Goal: Task Accomplishment & Management: Manage account settings

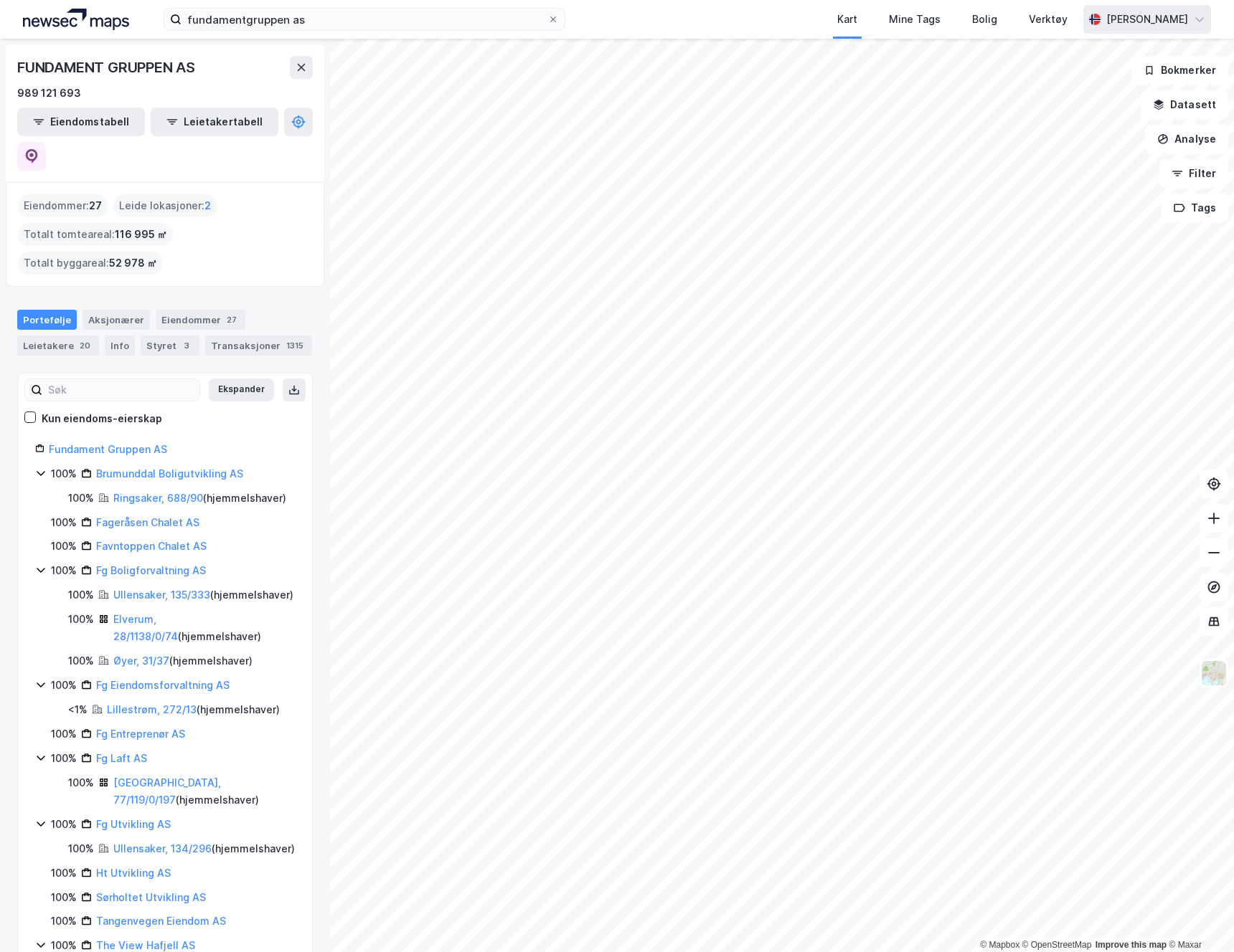
click at [1140, 30] on div "[PERSON_NAME]" at bounding box center [1146, 20] width 128 height 29
click at [1148, 26] on div "[PERSON_NAME]" at bounding box center [1146, 19] width 82 height 17
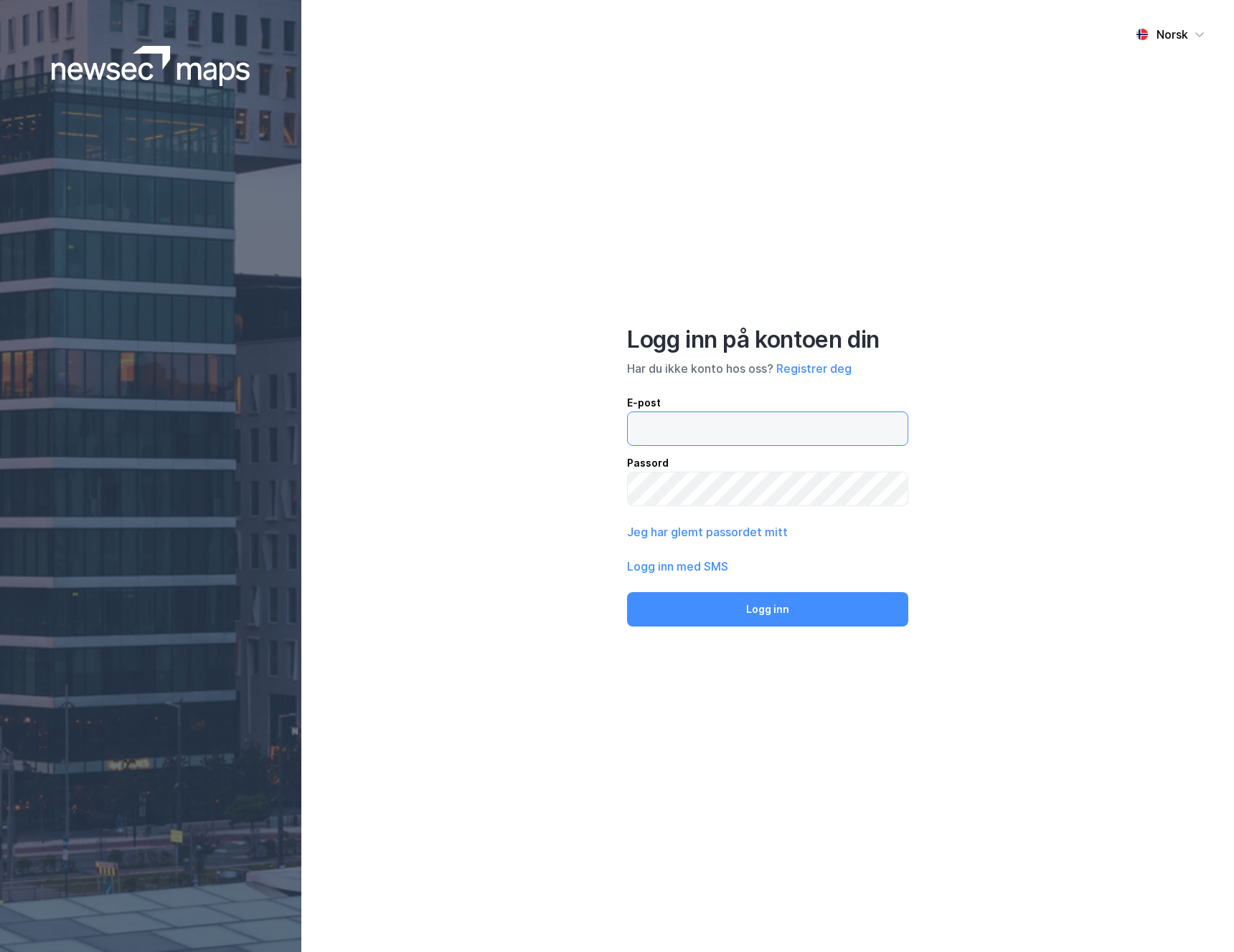
type input "[EMAIL_ADDRESS][DOMAIN_NAME]"
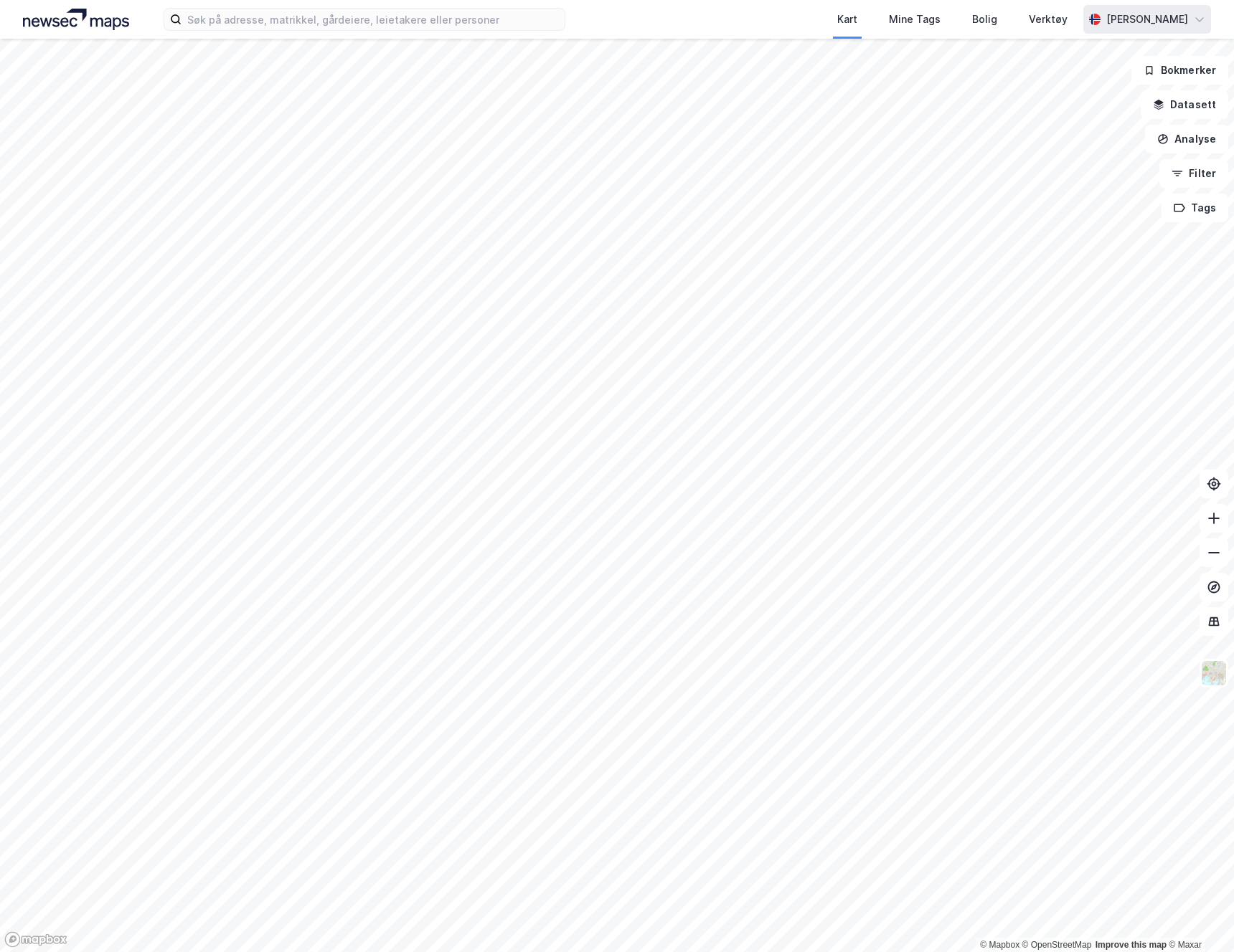
click at [1177, 26] on div "[PERSON_NAME]" at bounding box center [1146, 19] width 82 height 17
click at [1119, 86] on div "Logg ut" at bounding box center [1117, 88] width 186 height 35
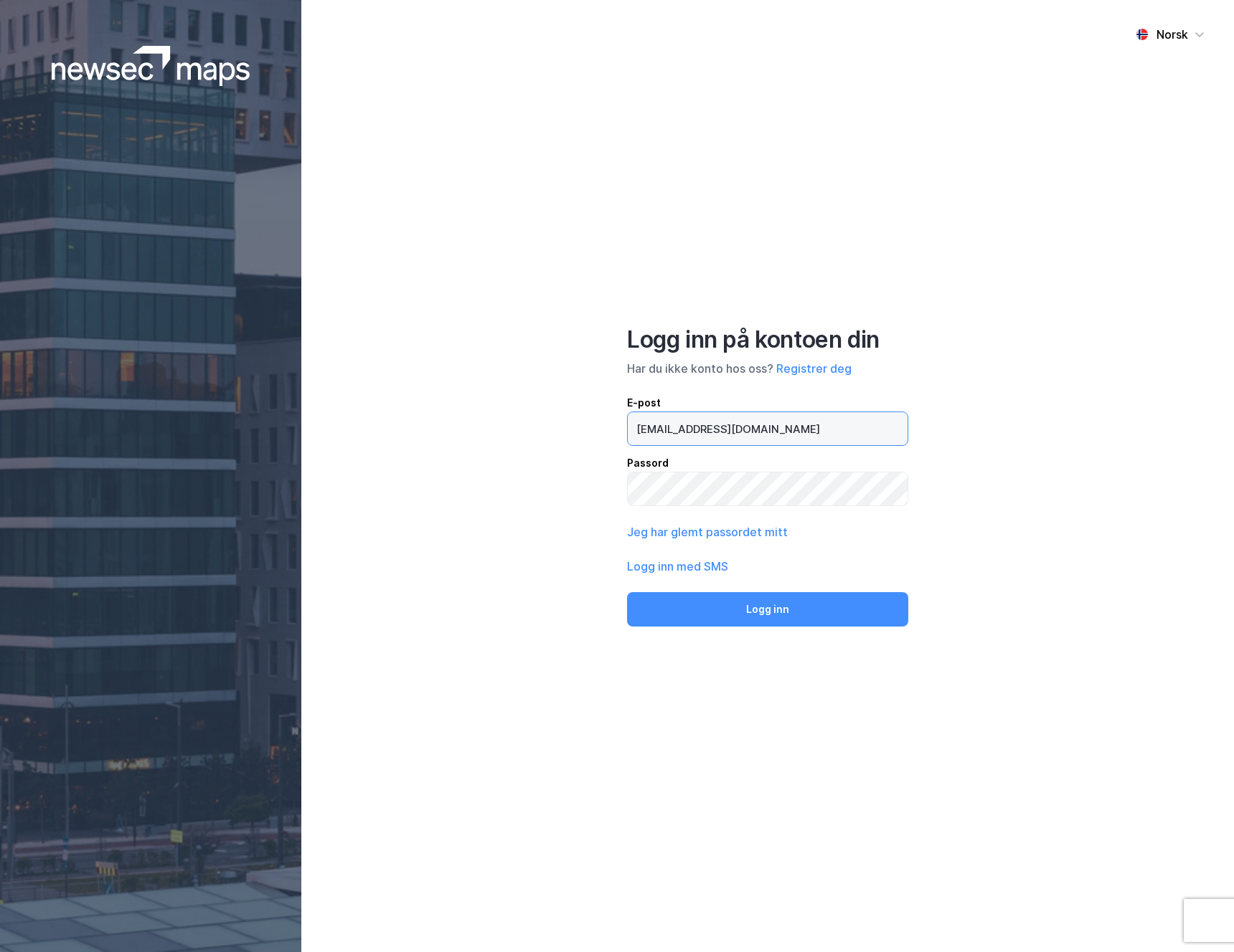
drag, startPoint x: 746, startPoint y: 431, endPoint x: 733, endPoint y: 430, distance: 13.0
click at [733, 430] on input "[EMAIL_ADDRESS][DOMAIN_NAME]" at bounding box center [768, 428] width 280 height 33
drag, startPoint x: 760, startPoint y: 431, endPoint x: 463, endPoint y: 384, distance: 300.7
click at [469, 382] on div "Norsk Logg inn på kontoen din Har du ikke konto hos oss? Registrer deg E-post a…" at bounding box center [767, 476] width 932 height 952
type input "alexander.bjorgan@gmail.com"
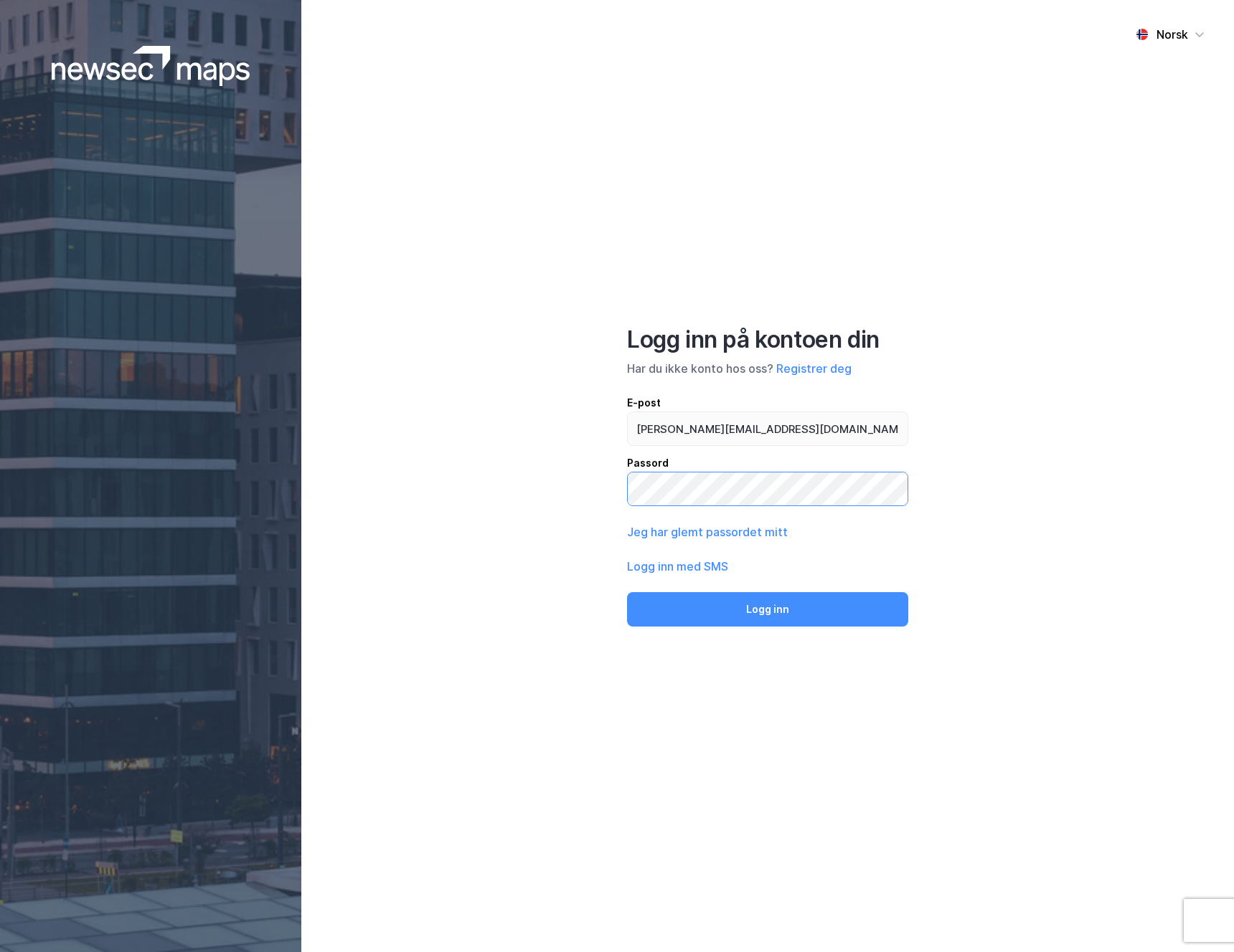
click at [562, 461] on div "Norsk Logg inn på kontoen din Har du ikke konto hos oss? Registrer deg E-post a…" at bounding box center [767, 476] width 932 height 952
click at [627, 592] on button "Logg inn" at bounding box center [768, 610] width 282 height 35
